Goal: Task Accomplishment & Management: Complete application form

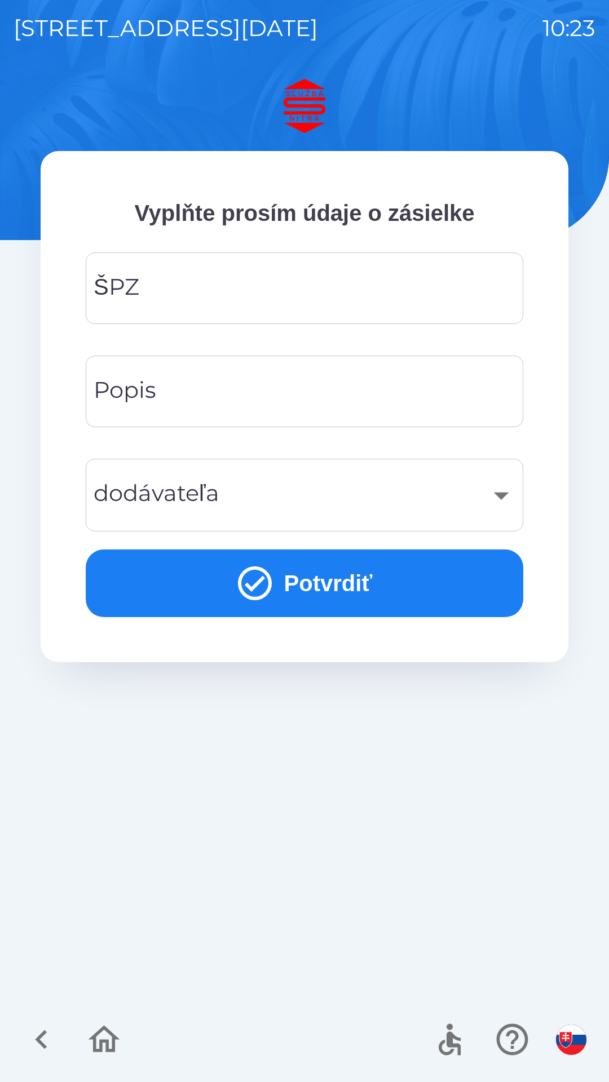
click at [335, 284] on input "ŠPZ" at bounding box center [304, 288] width 410 height 45
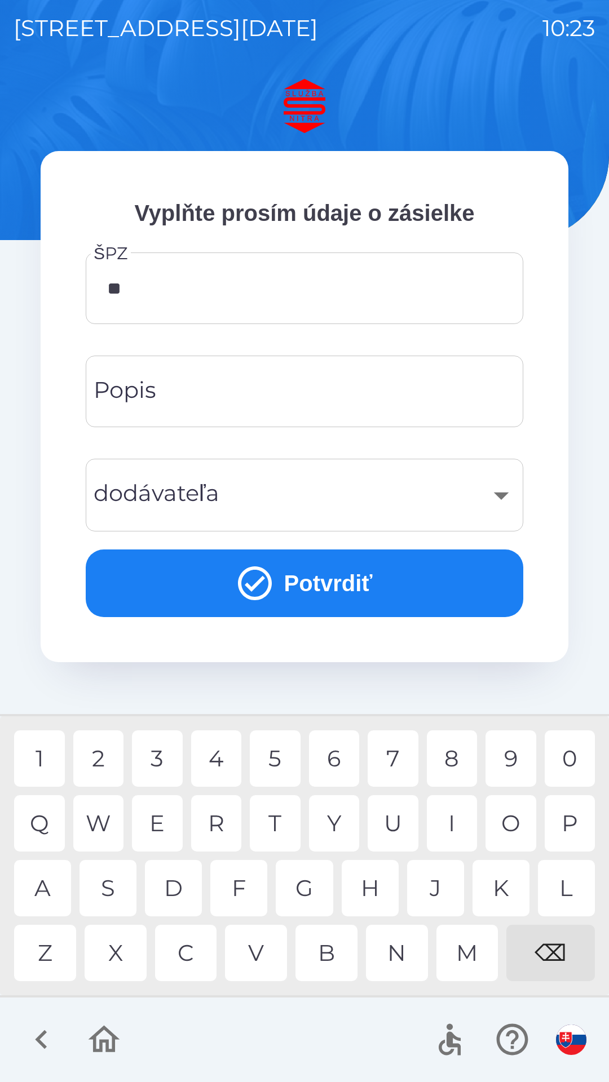
click at [112, 896] on div "S" at bounding box center [107, 888] width 57 height 56
click at [156, 761] on div "3" at bounding box center [157, 759] width 51 height 56
click at [575, 758] on div "0" at bounding box center [570, 759] width 51 height 56
type input "*******"
click at [278, 501] on div "​" at bounding box center [304, 495] width 410 height 46
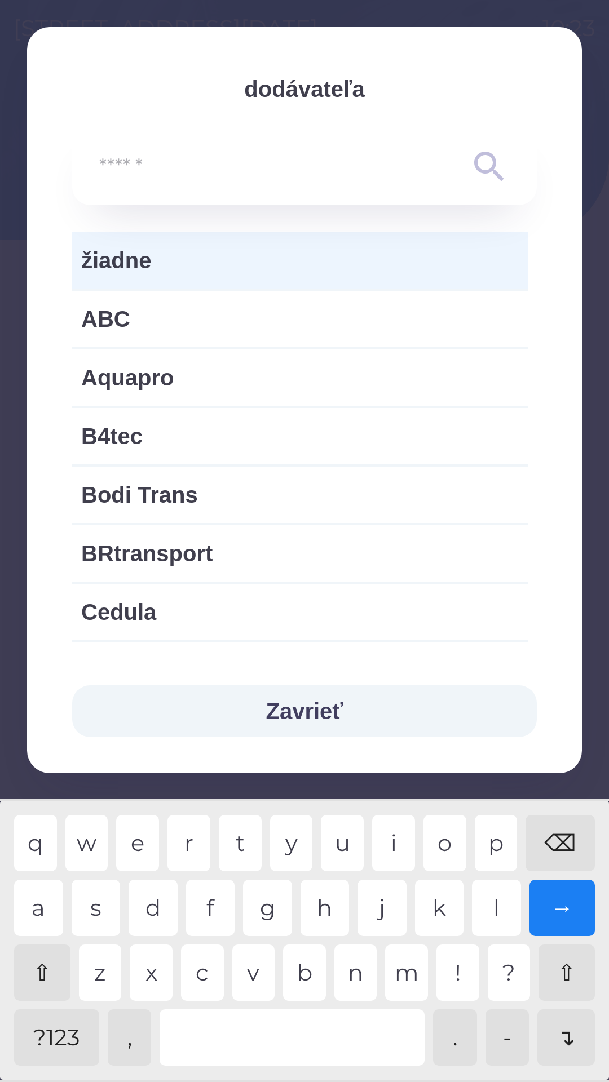
click at [327, 720] on button "Zavrieť" at bounding box center [304, 711] width 464 height 52
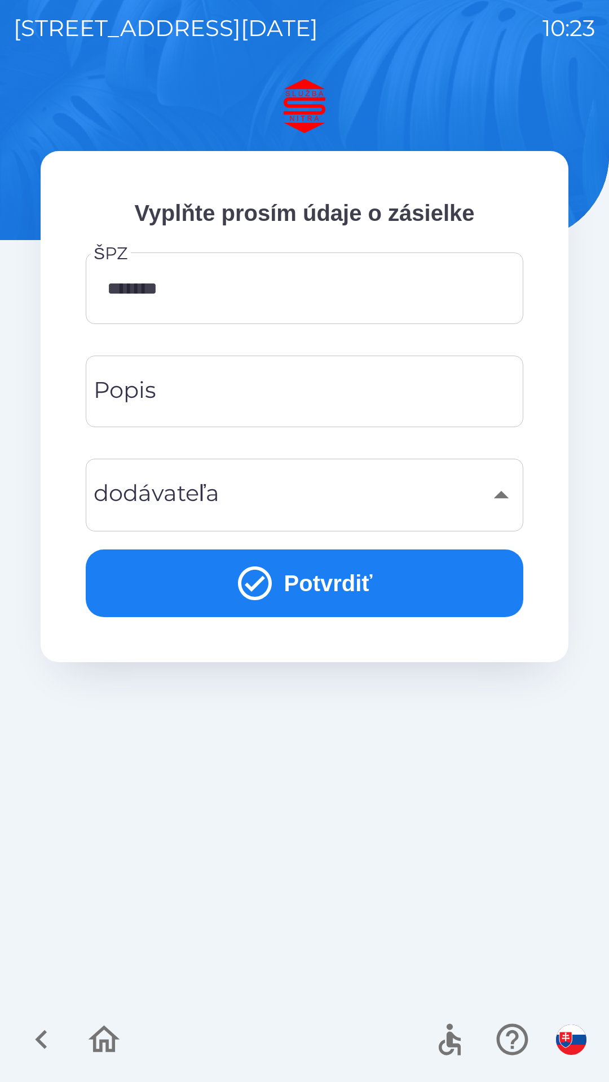
click at [324, 586] on button "Potvrdiť" at bounding box center [304, 584] width 437 height 68
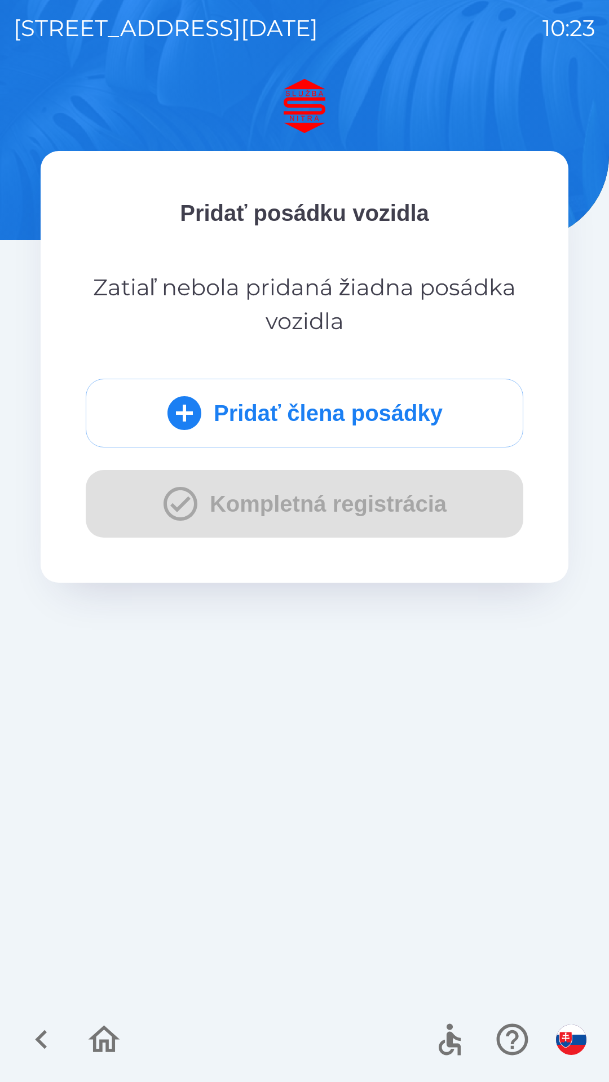
click at [297, 511] on div "Pridať člena posádky Kompletná registrácia" at bounding box center [304, 458] width 437 height 159
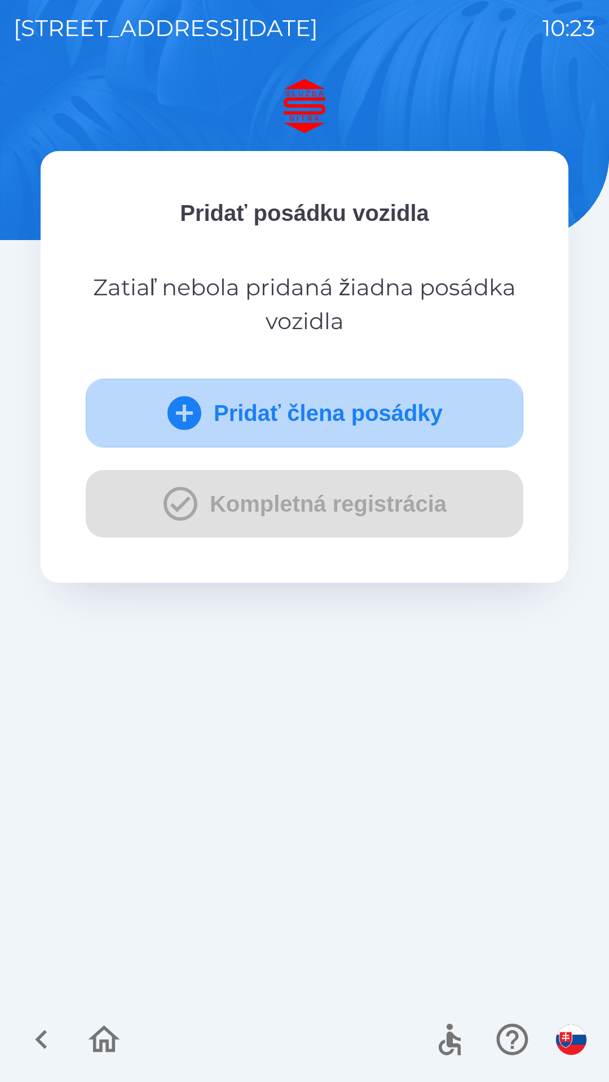
click at [268, 410] on button "Pridať člena posádky" at bounding box center [304, 413] width 437 height 69
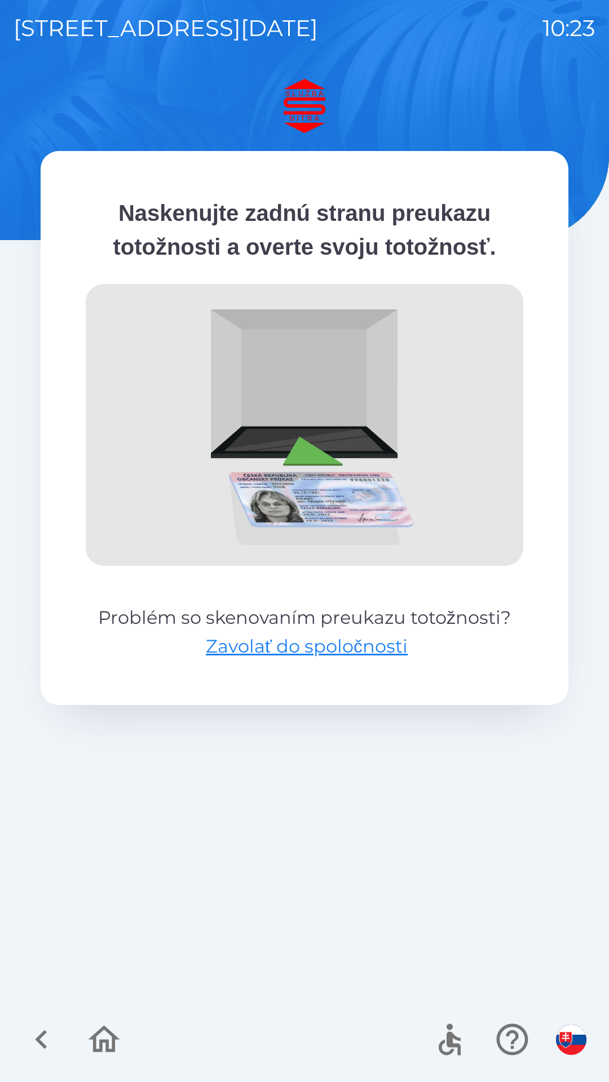
click at [252, 759] on div "Naskenujte zadnú stranu preukazu totožnosti a overte svoju totožnosť. Problém s…" at bounding box center [305, 580] width 582 height 1003
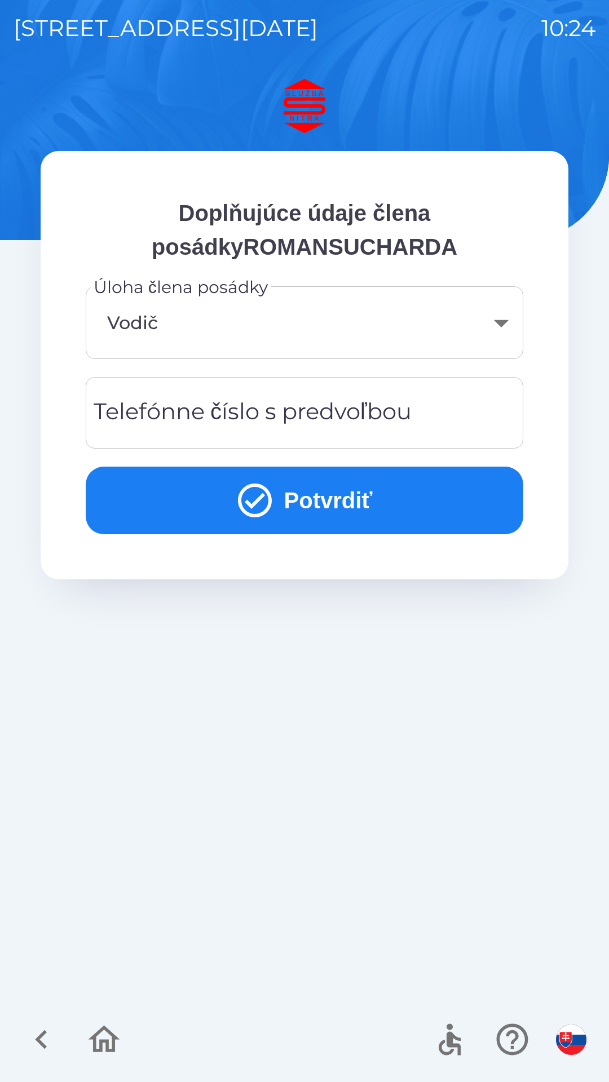
click at [282, 415] on div "Telefónne číslo s predvoľbou Telefónne číslo s predvoľbou" at bounding box center [304, 413] width 437 height 72
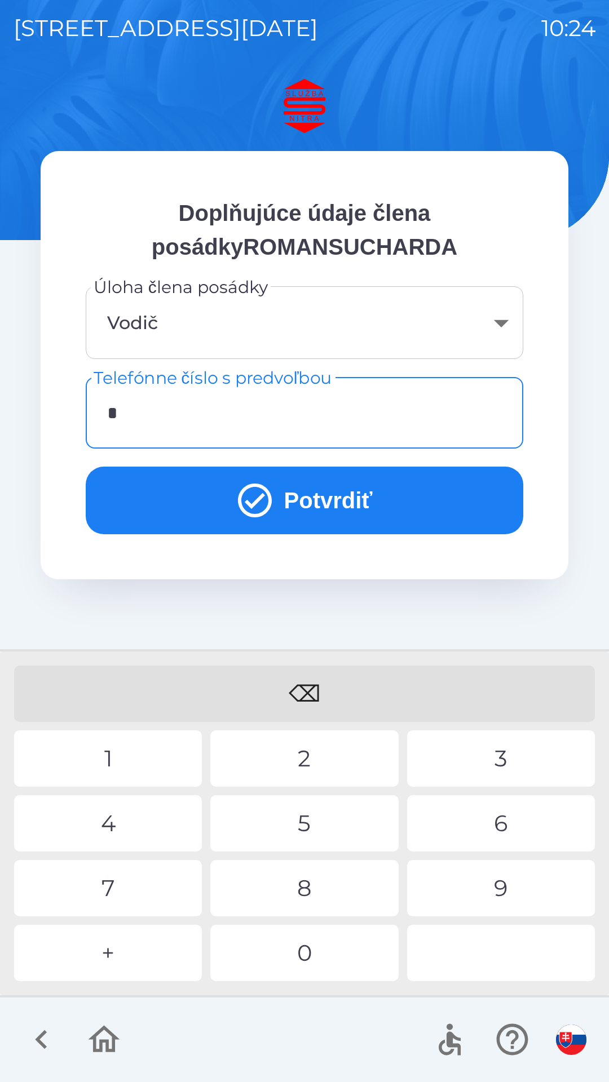
click at [141, 943] on div "+" at bounding box center [108, 953] width 188 height 56
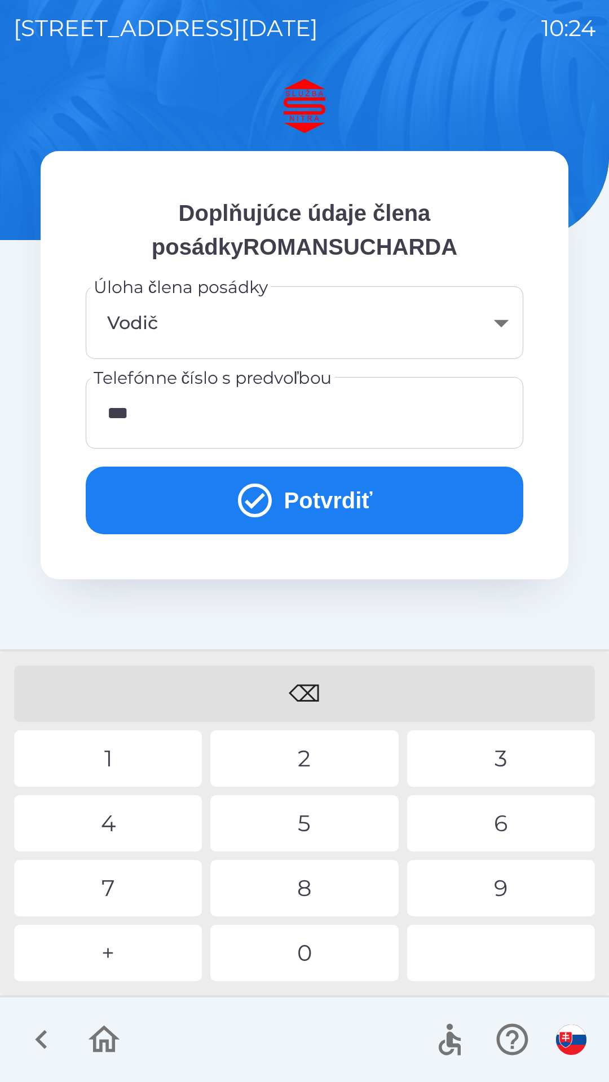
click at [303, 762] on div "2" at bounding box center [304, 759] width 188 height 56
click at [136, 888] on div "7" at bounding box center [108, 888] width 188 height 56
click at [510, 830] on div "6" at bounding box center [501, 823] width 188 height 56
click at [309, 829] on div "5" at bounding box center [304, 823] width 188 height 56
click at [298, 964] on div "0" at bounding box center [304, 953] width 188 height 56
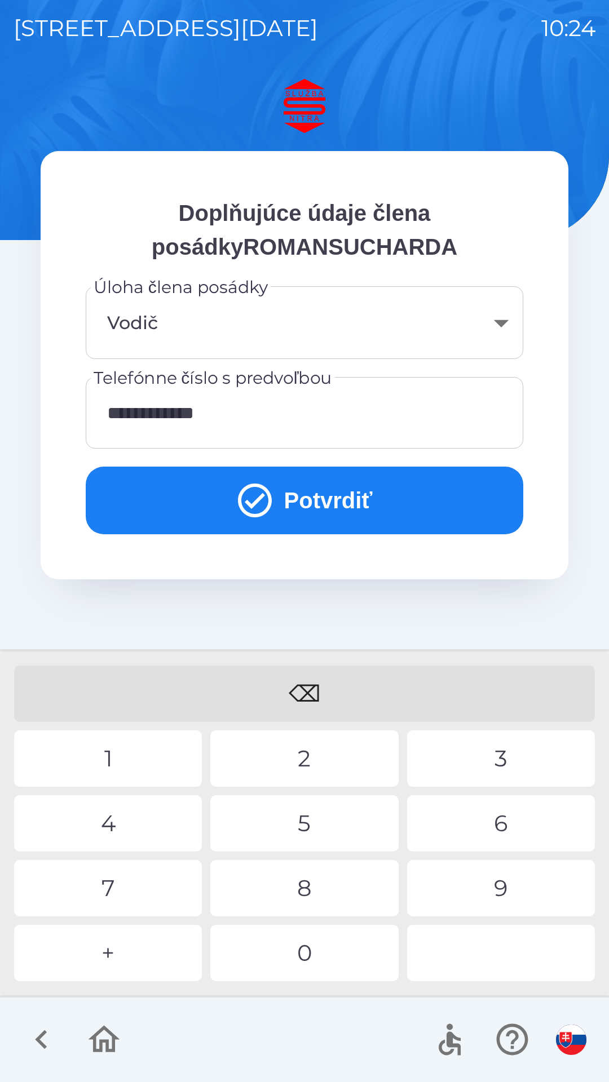
type input "**********"
click at [293, 968] on div "0" at bounding box center [304, 953] width 188 height 56
click at [310, 499] on button "Potvrdiť" at bounding box center [304, 501] width 437 height 68
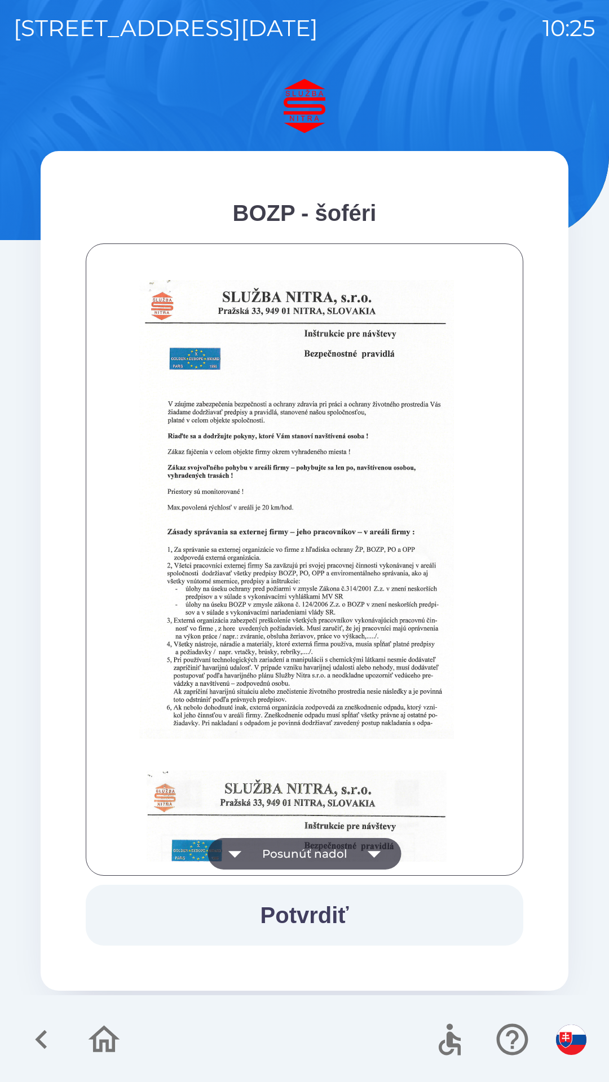
click at [377, 861] on icon "button" at bounding box center [375, 854] width 32 height 32
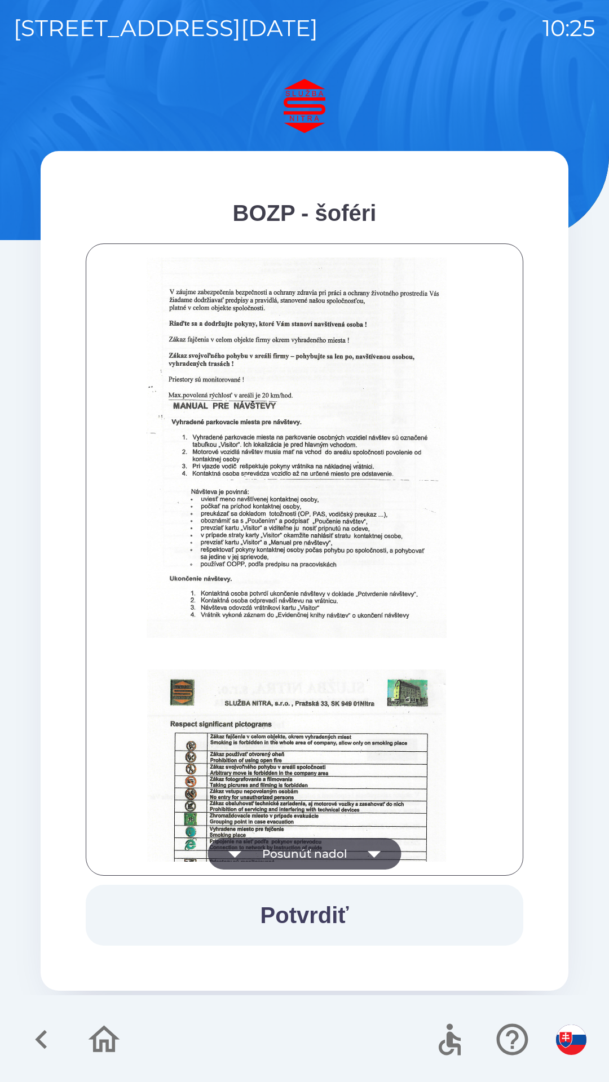
click at [389, 846] on icon "button" at bounding box center [375, 854] width 32 height 32
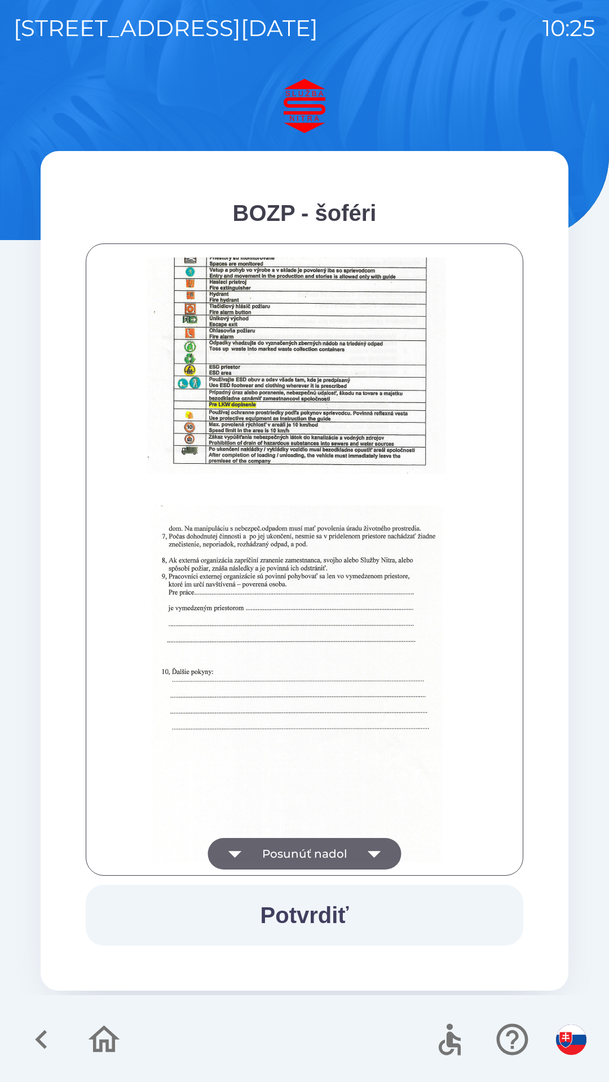
click at [374, 851] on icon "button" at bounding box center [375, 854] width 32 height 32
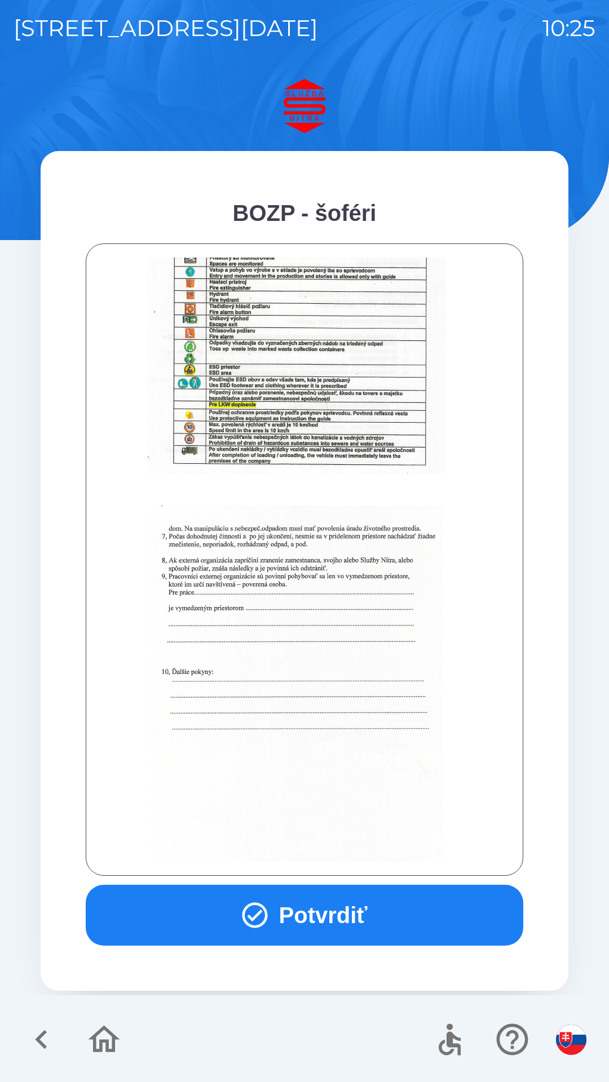
scroll to position [1263, 0]
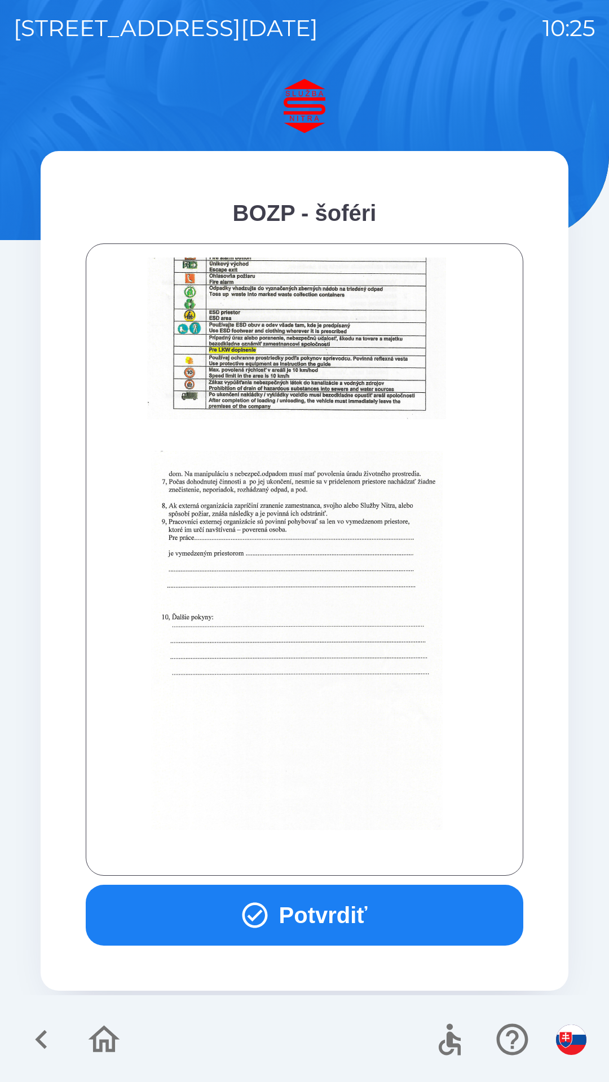
click at [356, 914] on button "Potvrdiť" at bounding box center [304, 915] width 437 height 61
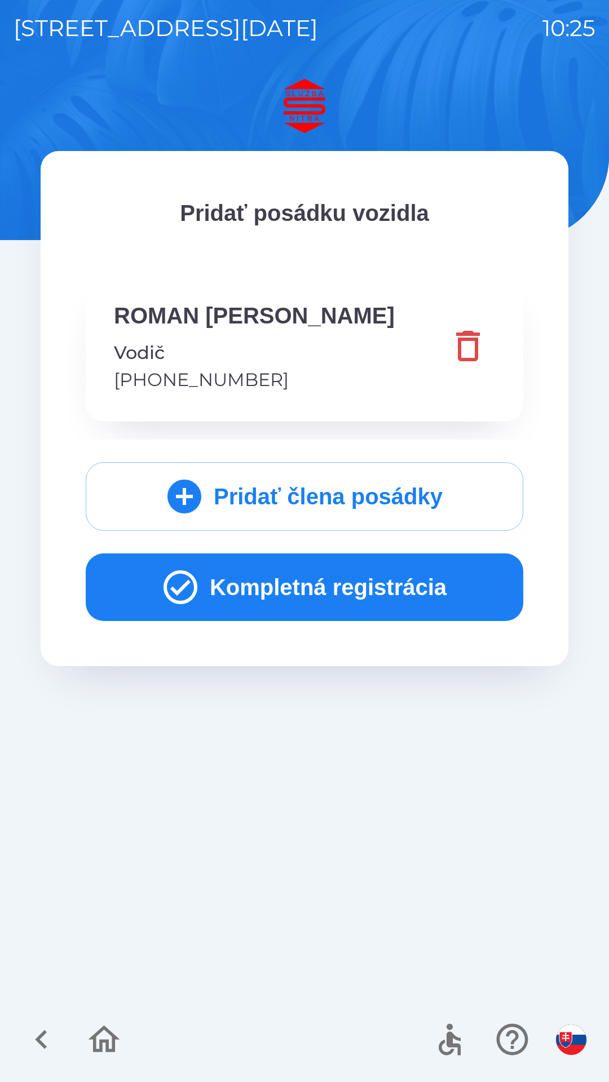
click at [324, 594] on button "Kompletná registrácia" at bounding box center [304, 588] width 437 height 68
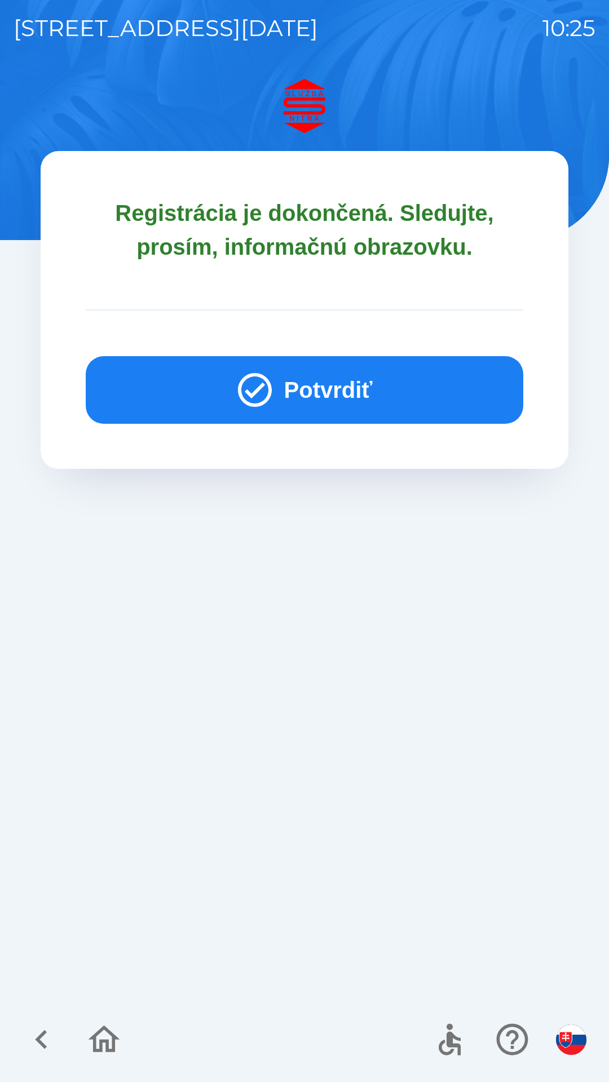
click at [319, 387] on button "Potvrdiť" at bounding box center [304, 390] width 437 height 68
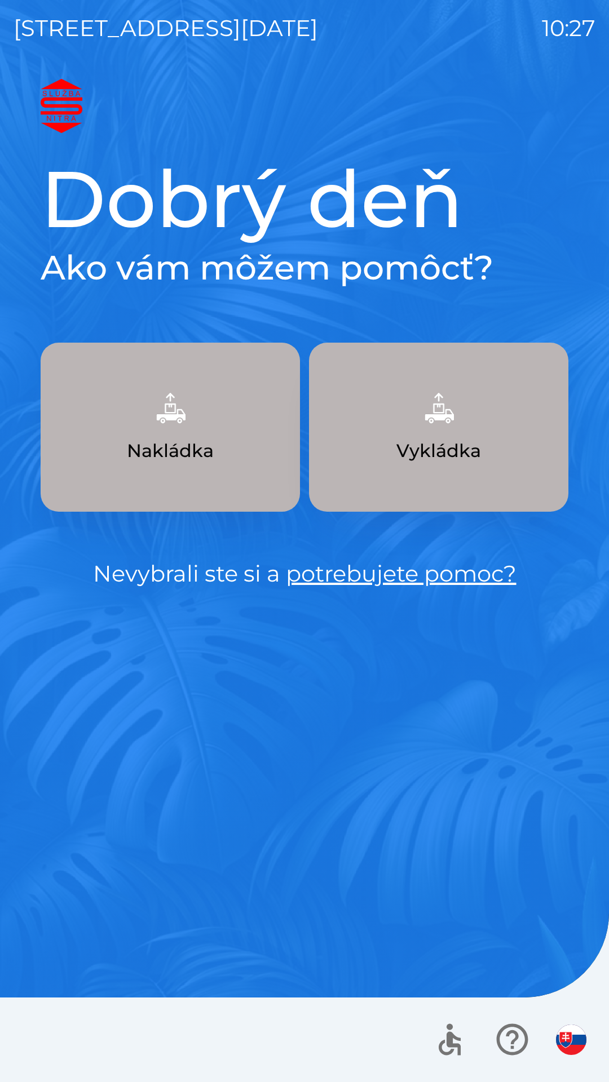
click at [231, 447] on button "Nakládka" at bounding box center [170, 427] width 259 height 169
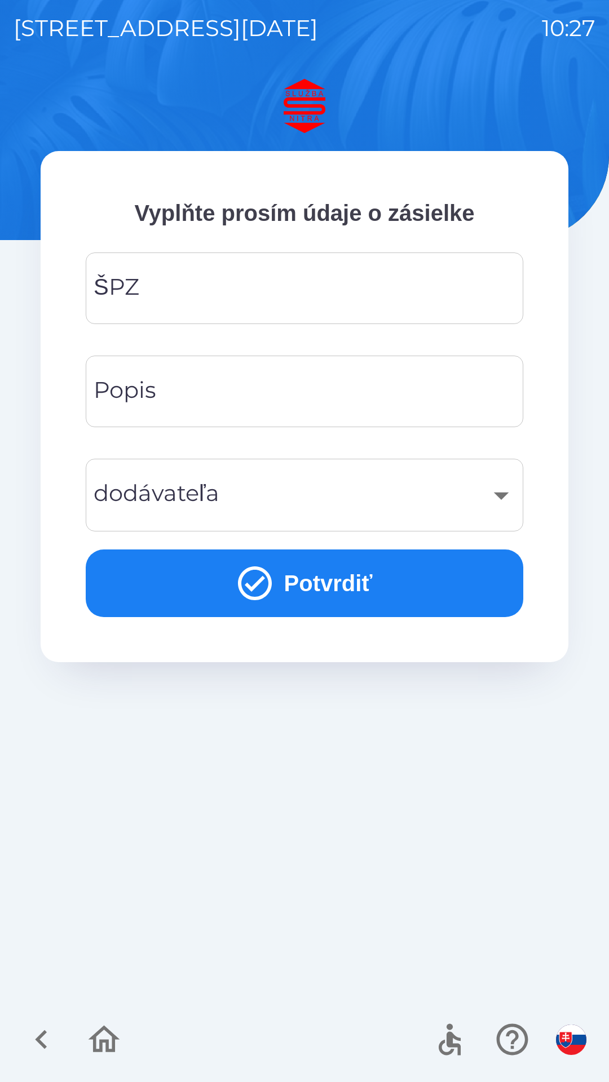
click at [278, 297] on input "ŠPZ" at bounding box center [304, 288] width 410 height 45
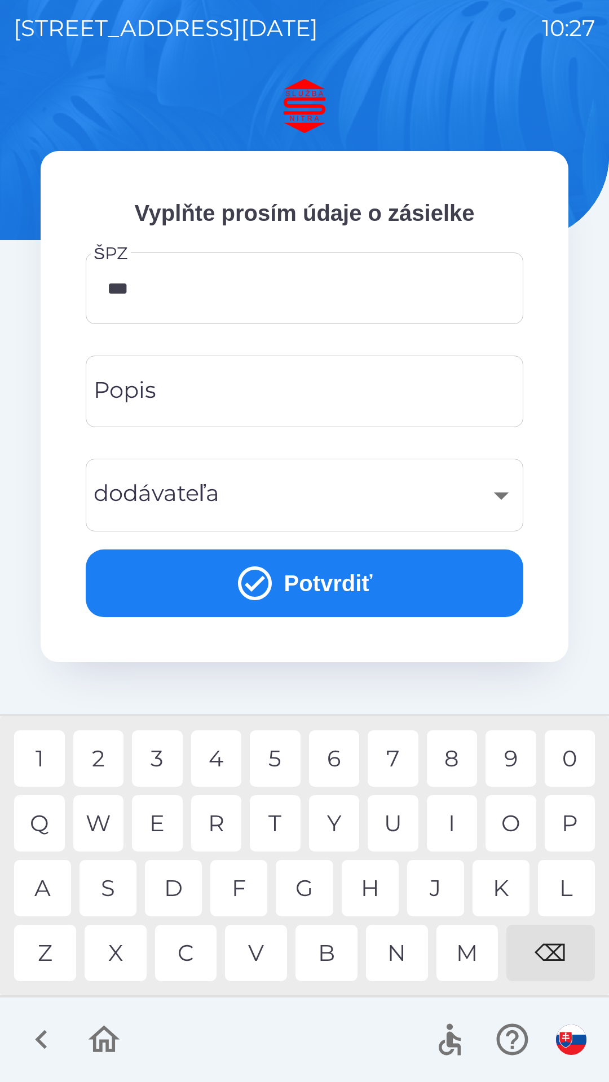
click at [282, 760] on div "5" at bounding box center [275, 759] width 51 height 56
click at [475, 958] on div "M" at bounding box center [467, 953] width 62 height 56
type input "*******"
click at [34, 1034] on icon "button" at bounding box center [42, 1040] width 38 height 38
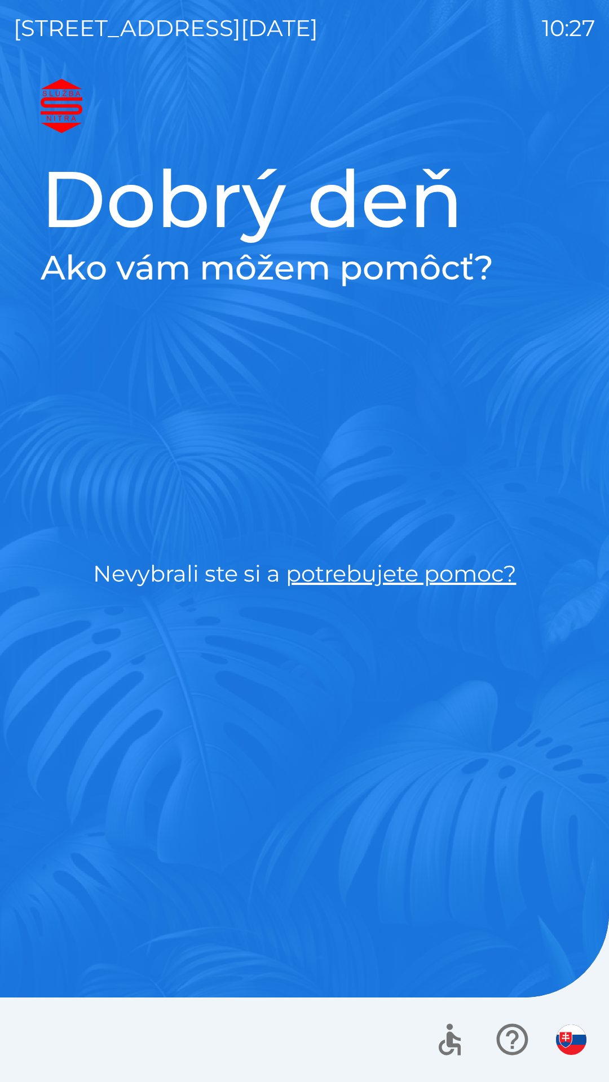
click at [38, 1034] on div at bounding box center [304, 1040] width 609 height 85
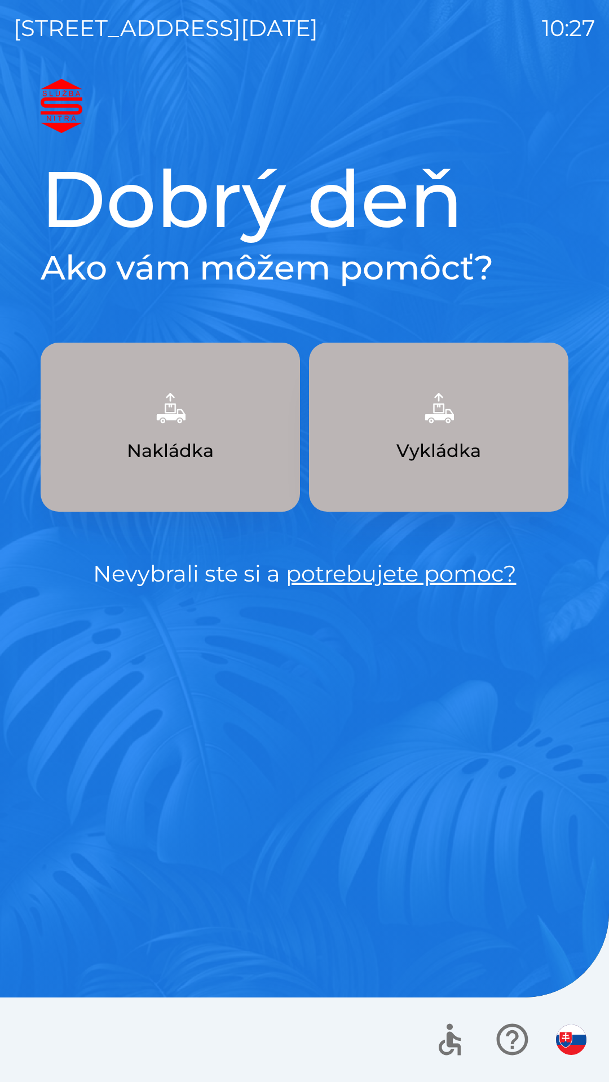
click at [37, 1061] on div at bounding box center [304, 1040] width 609 height 85
click at [246, 433] on button "Nakládka" at bounding box center [170, 427] width 259 height 169
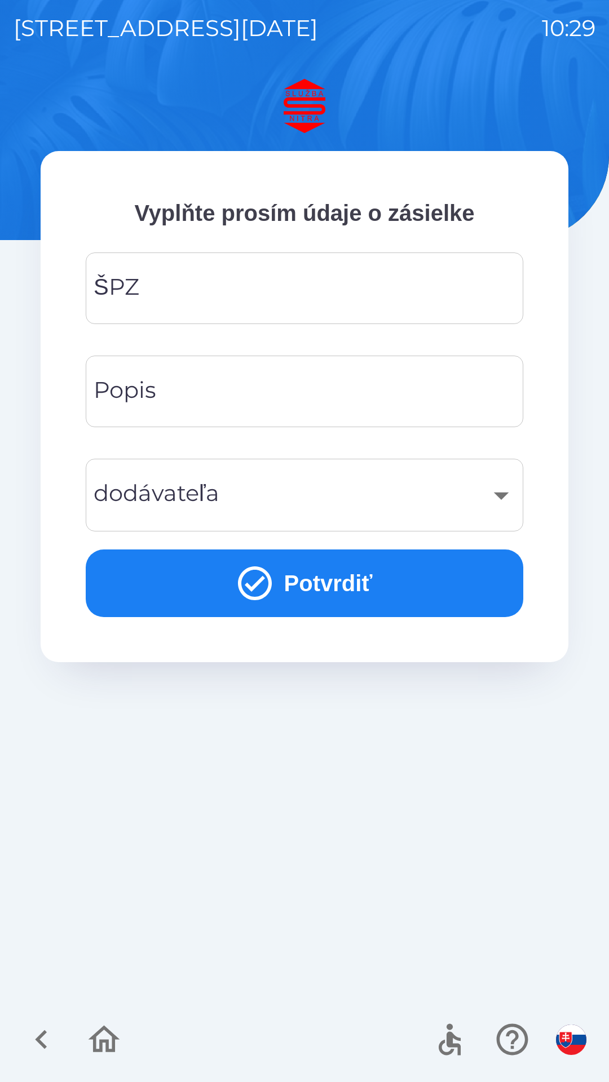
click at [320, 290] on input "ŠPZ" at bounding box center [304, 288] width 410 height 45
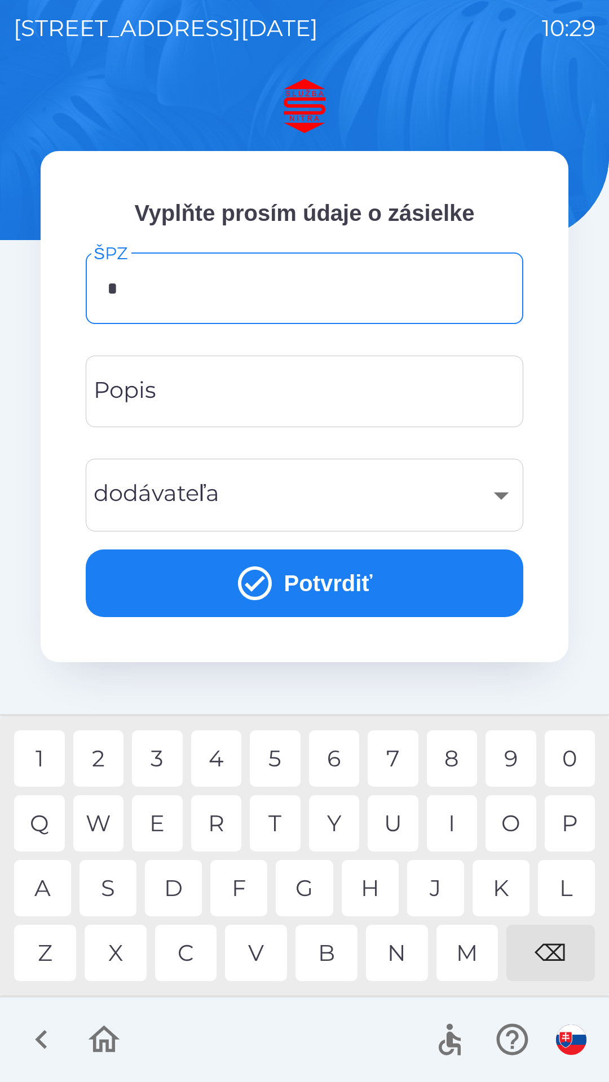
click at [397, 961] on div "N" at bounding box center [397, 953] width 62 height 56
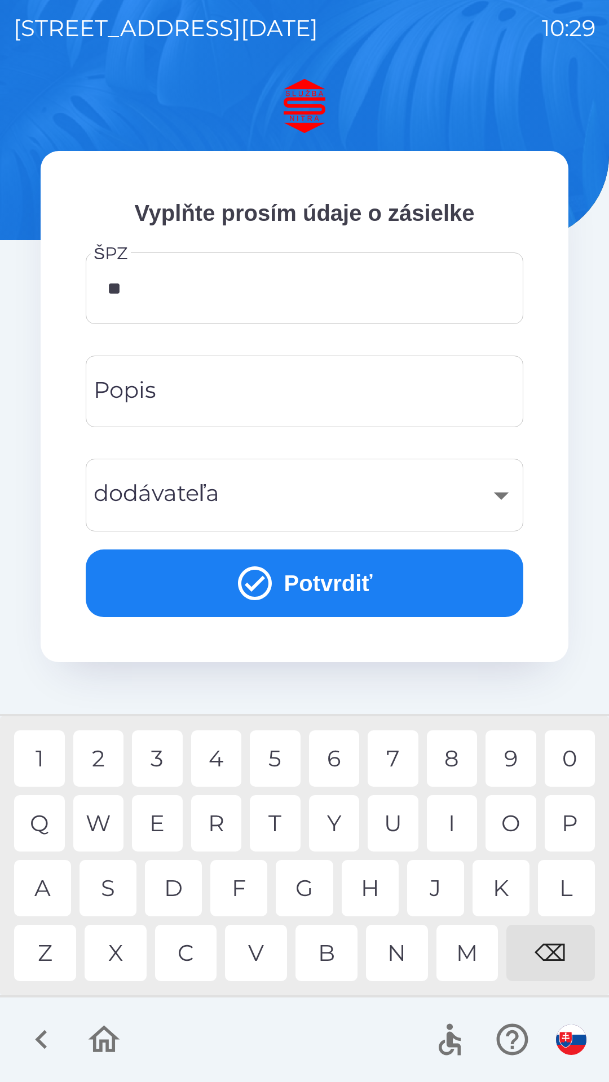
click at [220, 823] on div "R" at bounding box center [216, 823] width 51 height 56
click at [278, 756] on div "5" at bounding box center [275, 759] width 51 height 56
click at [572, 751] on div "0" at bounding box center [570, 759] width 51 height 56
type input "*******"
click at [572, 817] on div "P" at bounding box center [570, 823] width 51 height 56
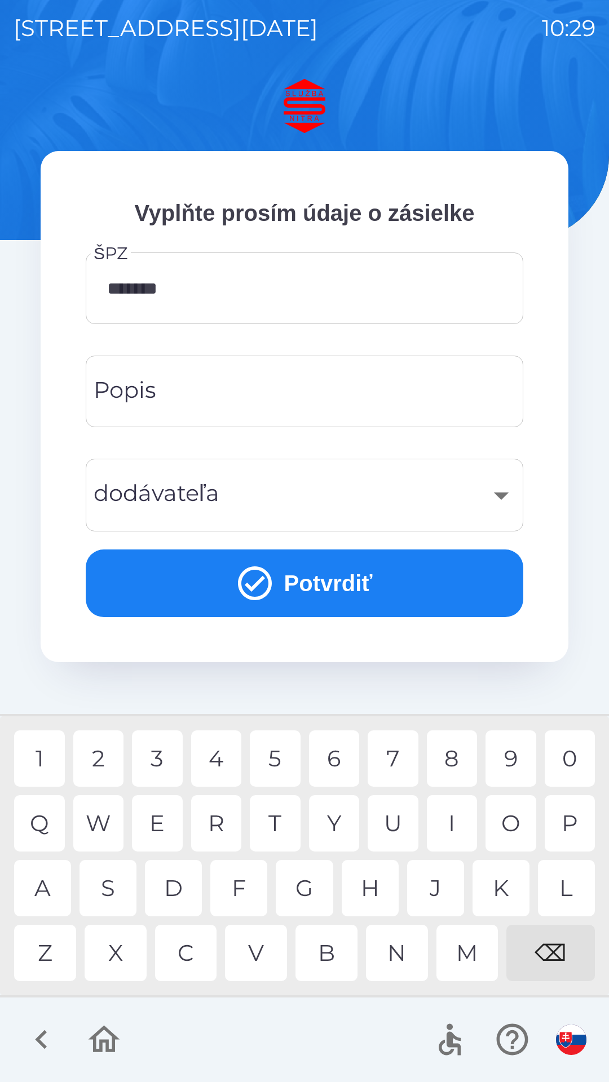
click at [278, 497] on div "​" at bounding box center [304, 495] width 410 height 46
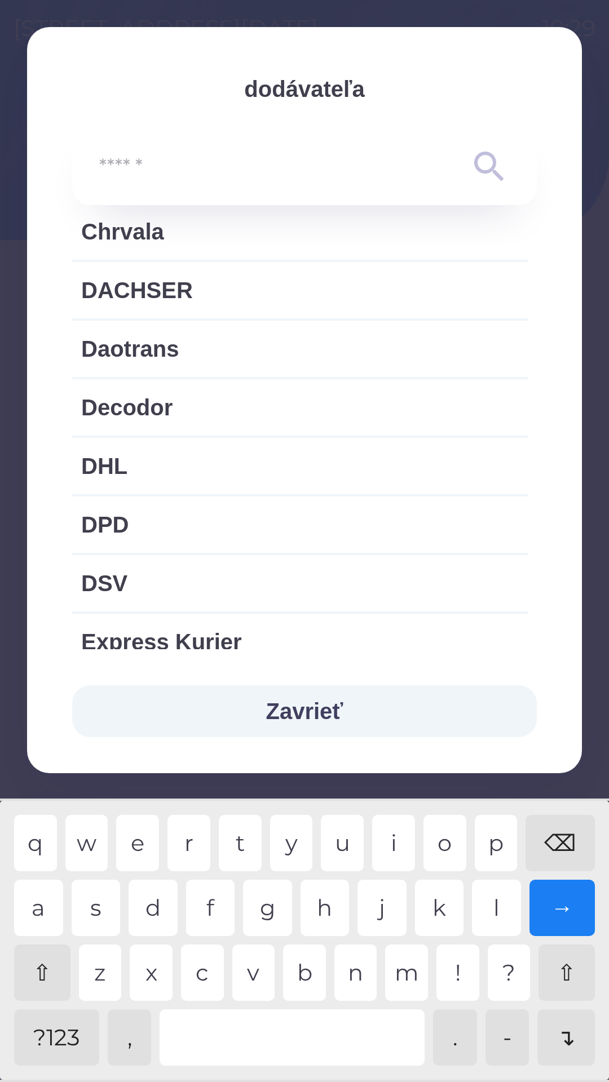
scroll to position [466, 0]
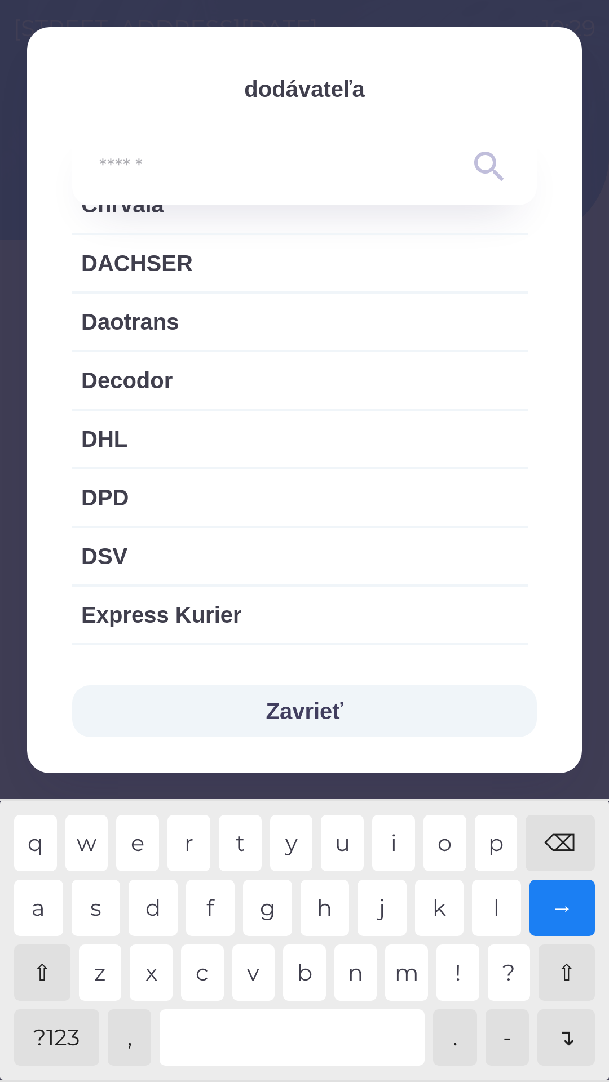
click at [238, 614] on span "Express Kurier" at bounding box center [300, 615] width 438 height 34
type input "***"
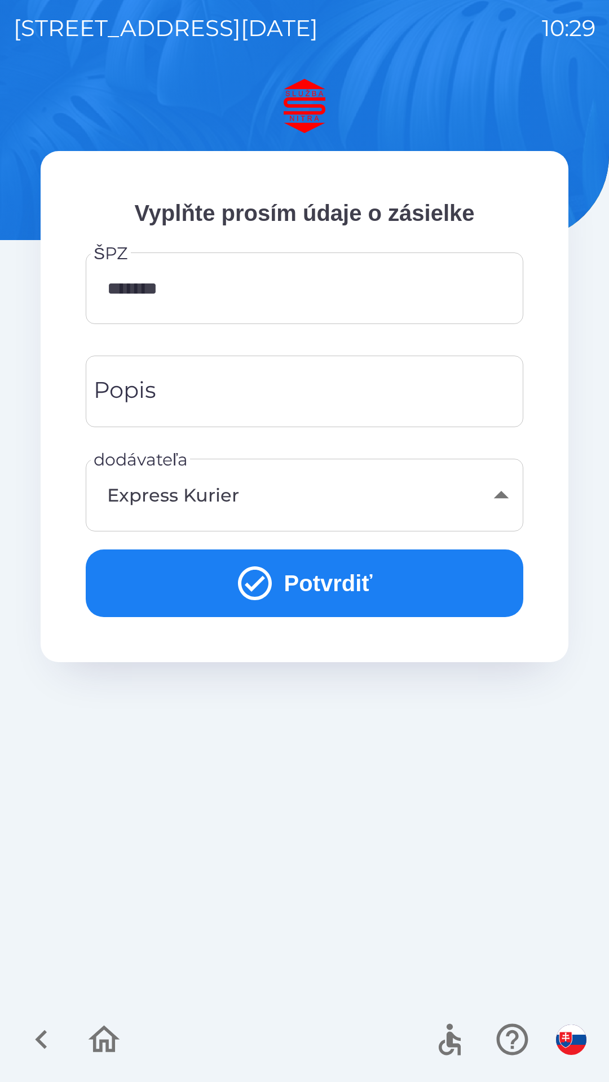
click at [352, 578] on button "Potvrdiť" at bounding box center [304, 584] width 437 height 68
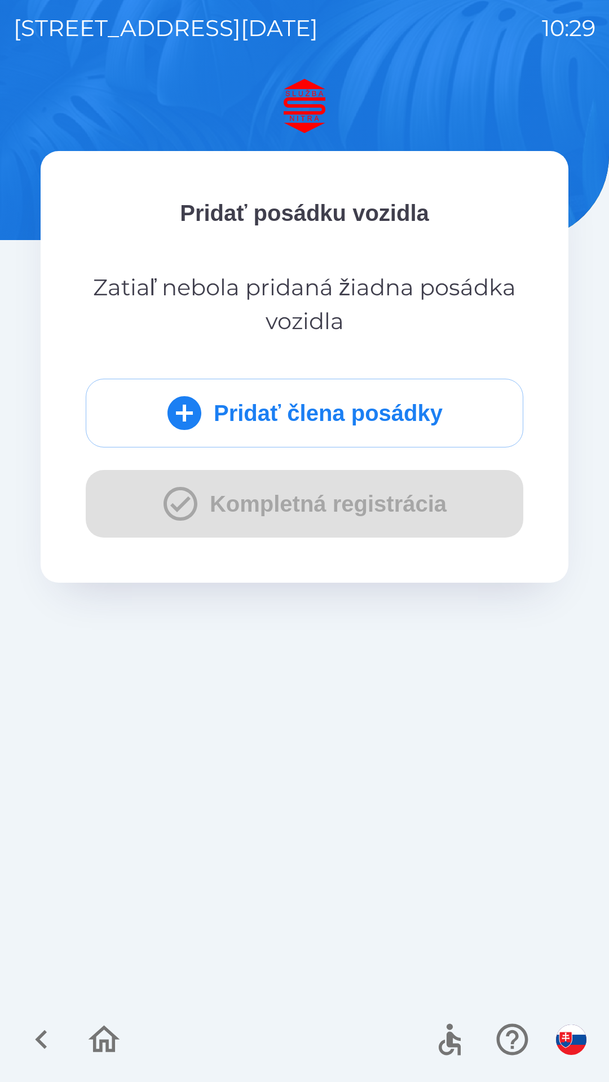
click at [406, 424] on button "Pridať člena posádky" at bounding box center [304, 413] width 437 height 69
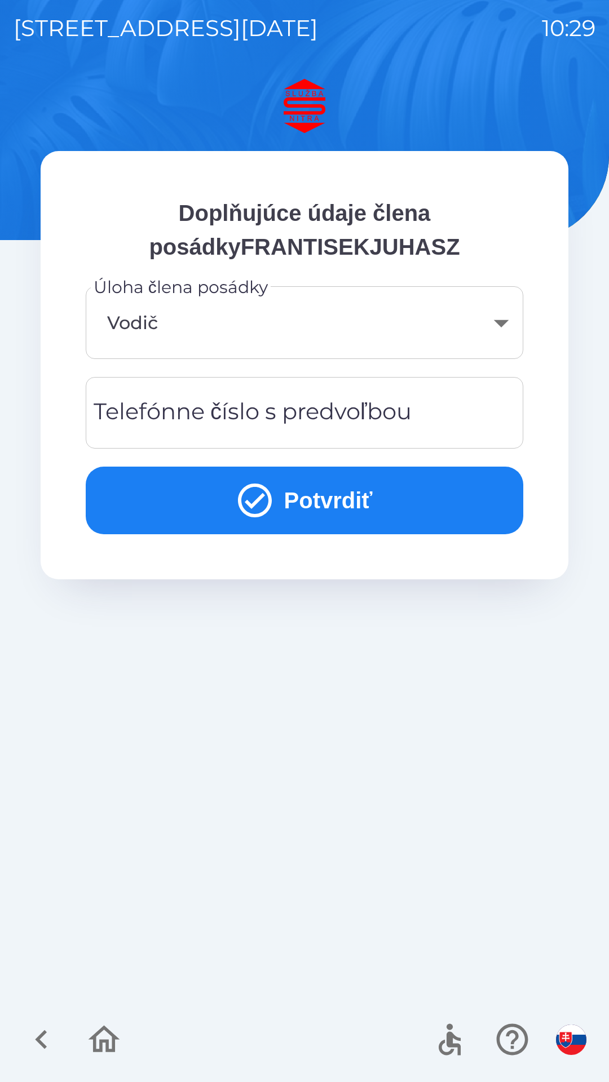
click at [371, 419] on div "Telefónne číslo s predvoľbou Telefónne číslo s predvoľbou" at bounding box center [304, 413] width 437 height 72
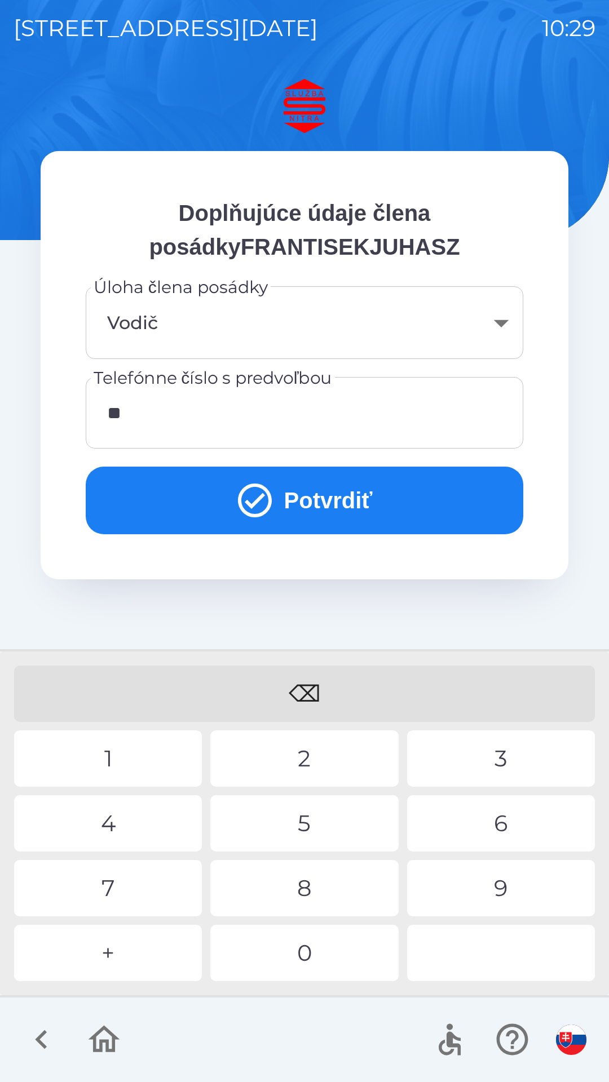
click at [499, 891] on div "9" at bounding box center [501, 888] width 188 height 56
click at [312, 753] on div "2" at bounding box center [304, 759] width 188 height 56
click at [308, 817] on div "5" at bounding box center [304, 823] width 188 height 56
click at [303, 755] on div "2" at bounding box center [304, 759] width 188 height 56
click at [505, 891] on div "9" at bounding box center [501, 888] width 188 height 56
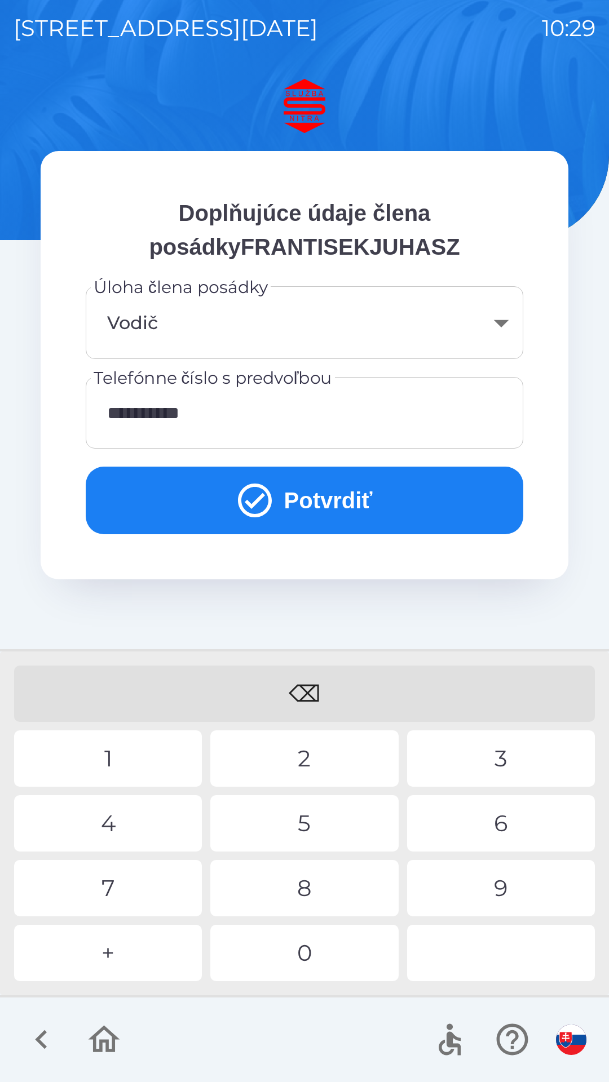
click at [360, 509] on button "Potvrdiť" at bounding box center [304, 501] width 437 height 68
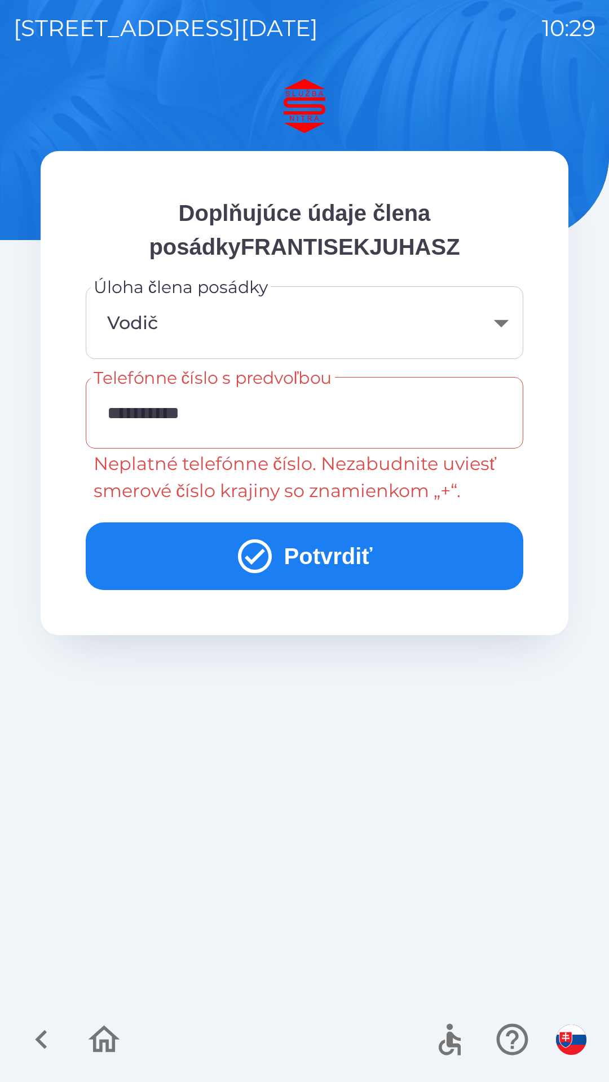
click at [114, 410] on input "**********" at bounding box center [304, 413] width 410 height 45
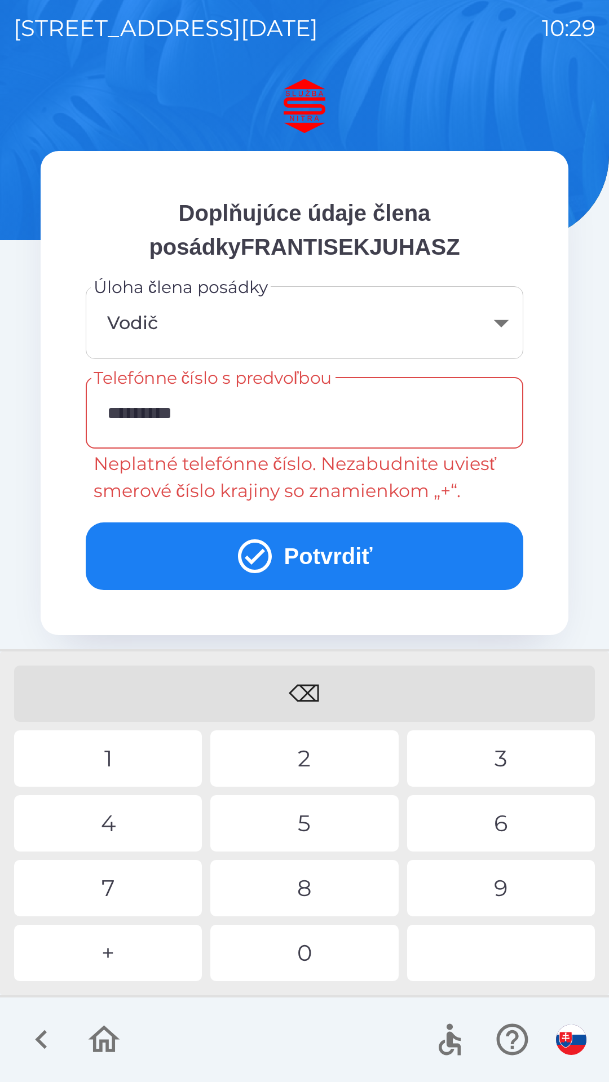
click at [313, 689] on div "⌫" at bounding box center [304, 694] width 581 height 56
click at [125, 417] on input "*********" at bounding box center [304, 413] width 410 height 45
click at [230, 410] on input "*********" at bounding box center [304, 413] width 410 height 45
click at [311, 697] on div "⌫" at bounding box center [304, 694] width 581 height 56
click at [309, 700] on div "⌫" at bounding box center [304, 694] width 581 height 56
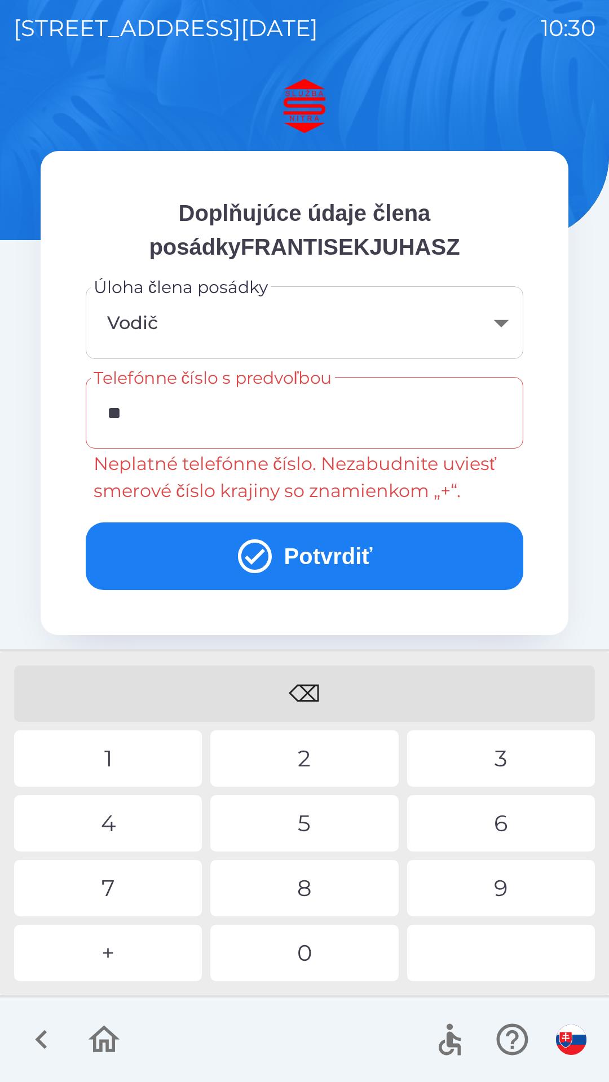
click at [308, 700] on div "⌫" at bounding box center [304, 694] width 581 height 56
type input "*"
click at [307, 751] on div "2" at bounding box center [304, 759] width 188 height 56
click at [495, 891] on div "9" at bounding box center [501, 888] width 188 height 56
click at [308, 899] on div "8" at bounding box center [304, 888] width 188 height 56
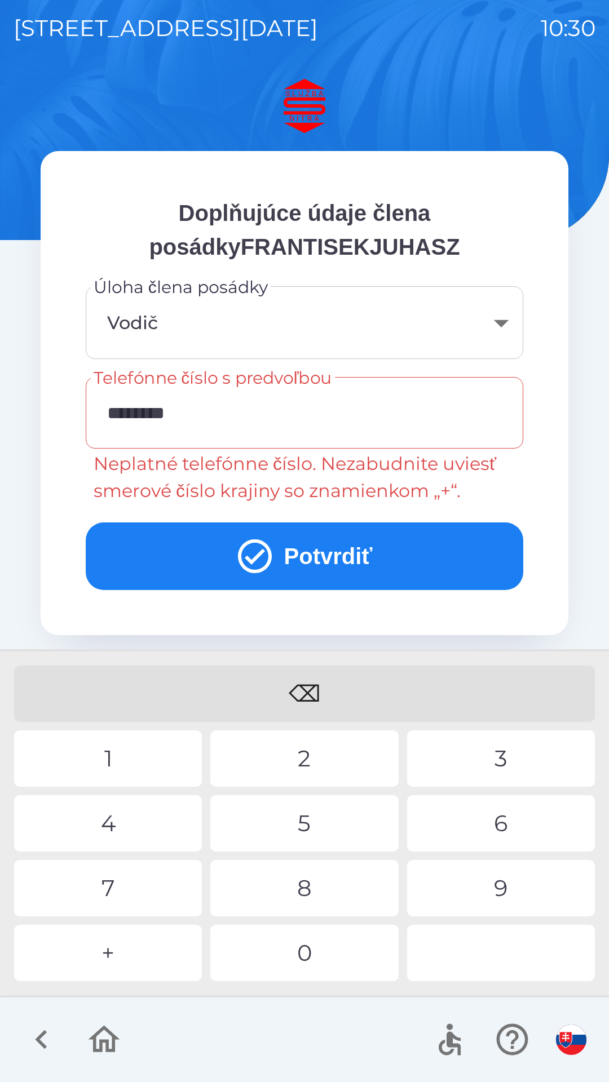
click at [306, 749] on div "2" at bounding box center [304, 759] width 188 height 56
click at [325, 812] on div "5" at bounding box center [304, 823] width 188 height 56
type input "**********"
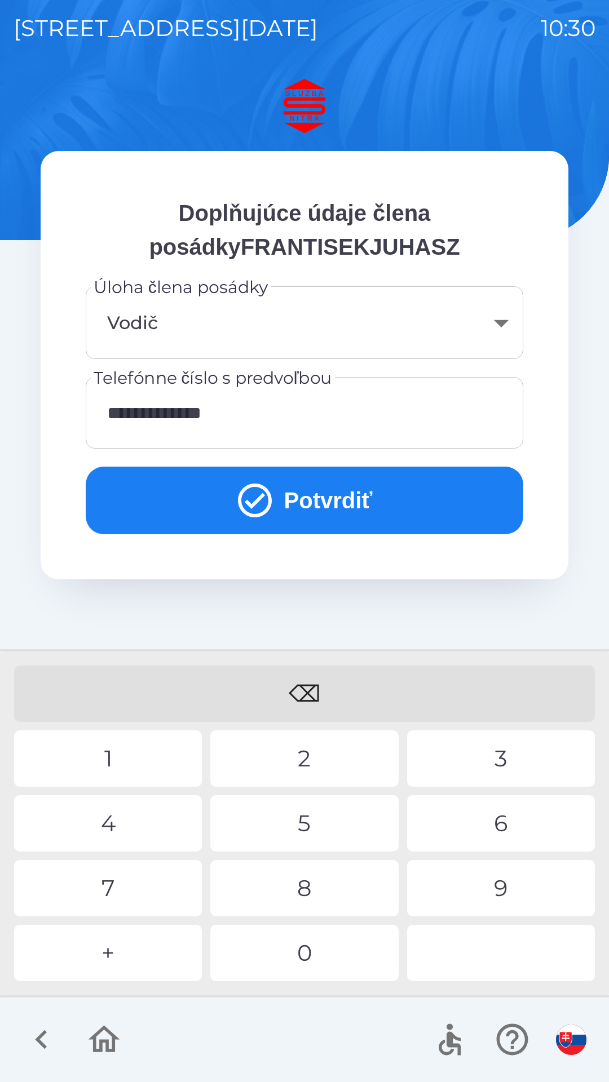
click at [361, 512] on button "Potvrdiť" at bounding box center [304, 501] width 437 height 68
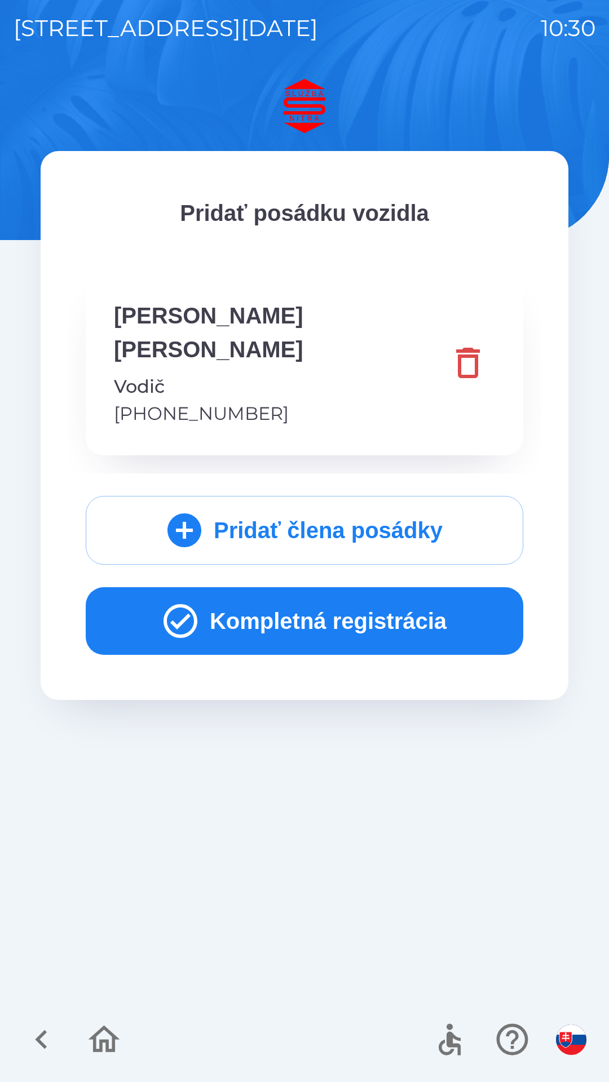
click at [364, 591] on button "Kompletná registrácia" at bounding box center [304, 621] width 437 height 68
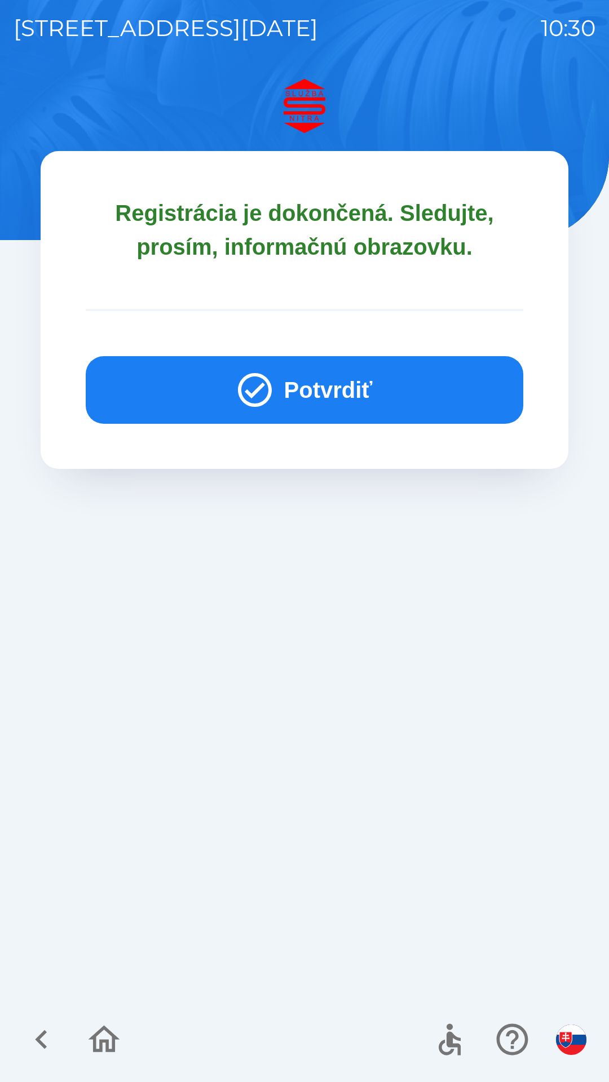
click at [384, 385] on button "Potvrdiť" at bounding box center [304, 390] width 437 height 68
